Goal: Use online tool/utility

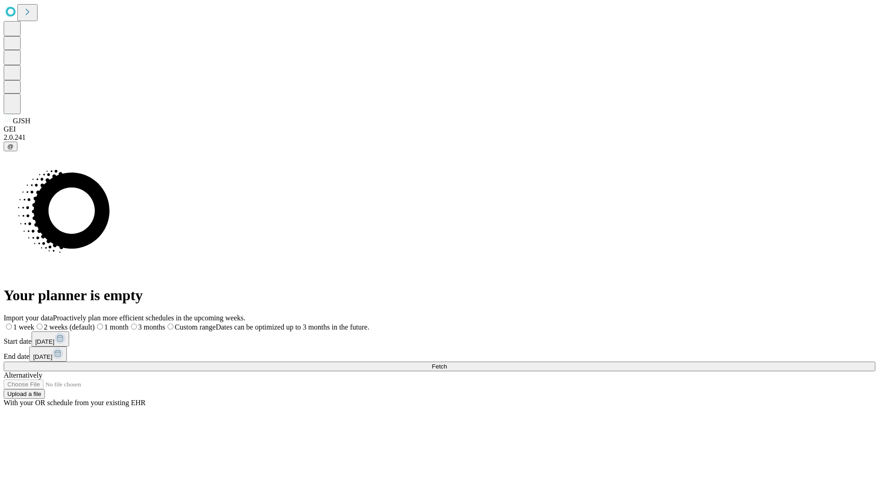
click at [447, 363] on span "Fetch" at bounding box center [439, 366] width 15 height 7
